Goal: Task Accomplishment & Management: Complete application form

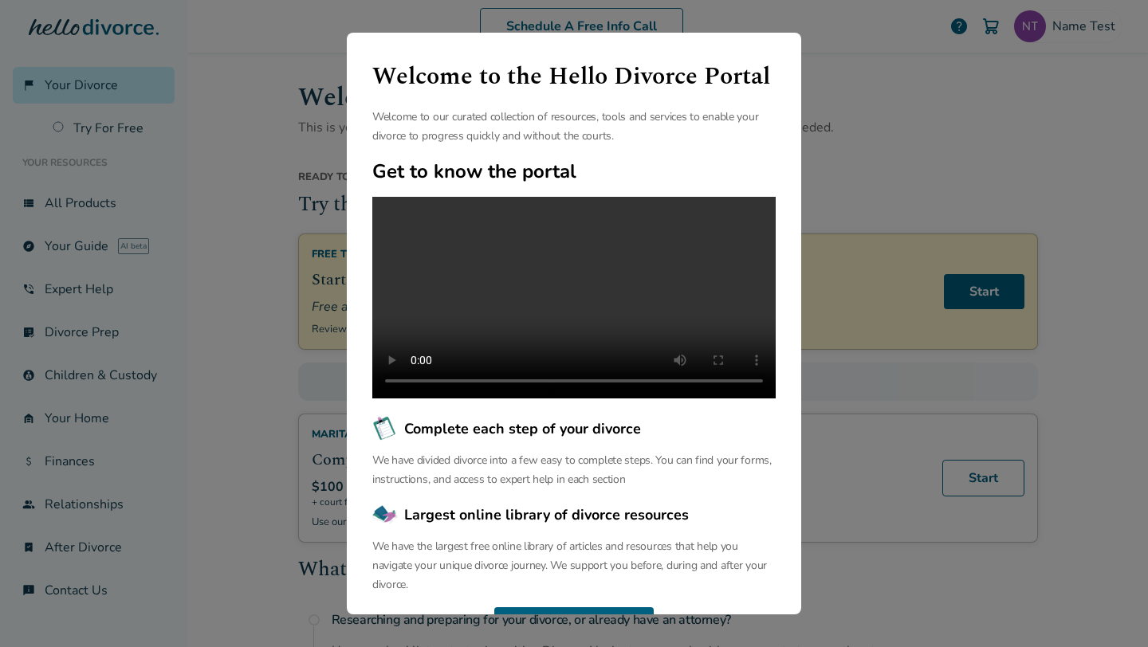
click at [877, 159] on div "Welcome to the Hello Divorce Portal Welcome to our curated collection of resour…" at bounding box center [574, 323] width 1148 height 647
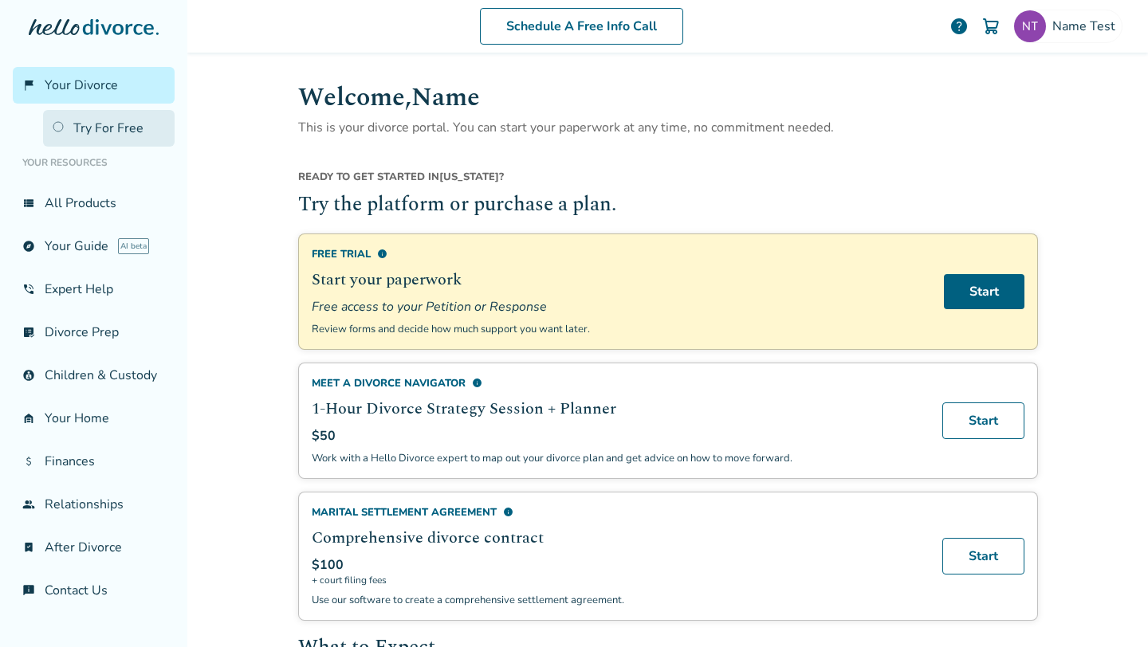
click at [125, 131] on link "Try For Free" at bounding box center [109, 128] width 132 height 37
